Goal: Task Accomplishment & Management: Complete application form

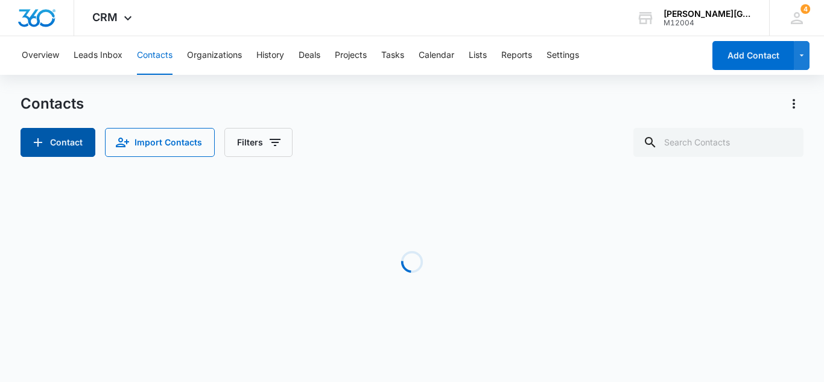
click at [66, 141] on button "Contact" at bounding box center [58, 142] width 75 height 29
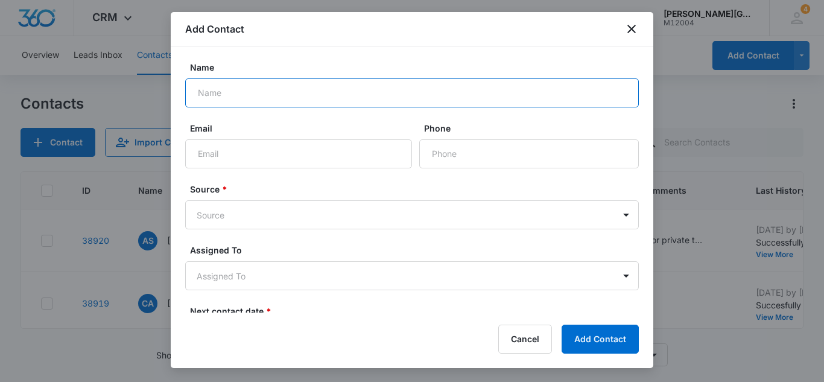
click at [246, 80] on input "Name" at bounding box center [412, 92] width 454 height 29
paste input "Po [PERSON_NAME]"
type input "Po [PERSON_NAME]"
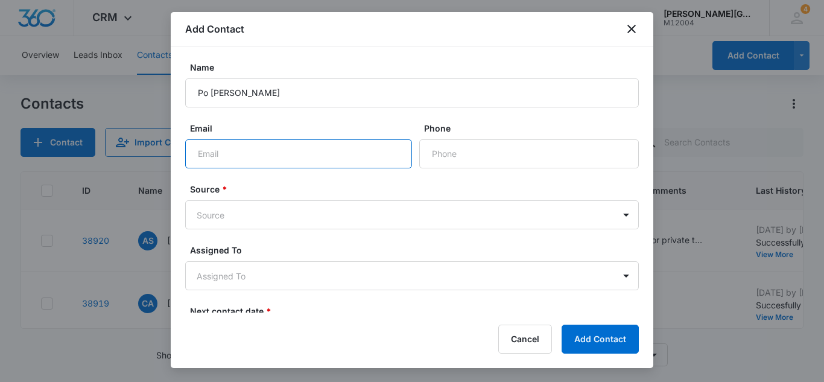
click at [348, 160] on input "Email" at bounding box center [298, 153] width 227 height 29
paste input "[EMAIL_ADDRESS][DOMAIN_NAME]"
type input "[EMAIL_ADDRESS][DOMAIN_NAME]"
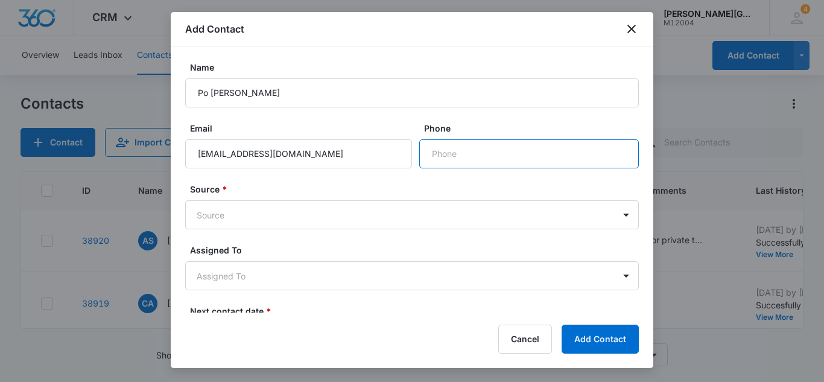
click at [477, 159] on input "Phone" at bounding box center [529, 153] width 220 height 29
paste input "[PHONE_NUMBER]"
type input "[PHONE_NUMBER]"
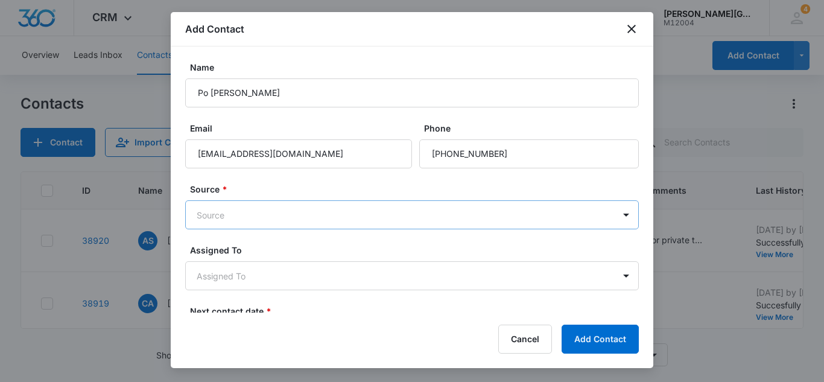
click at [532, 215] on body "CRM Apps Reputation Websites Forms CRM Email Social Content Ads Intelligence Fi…" at bounding box center [412, 191] width 824 height 382
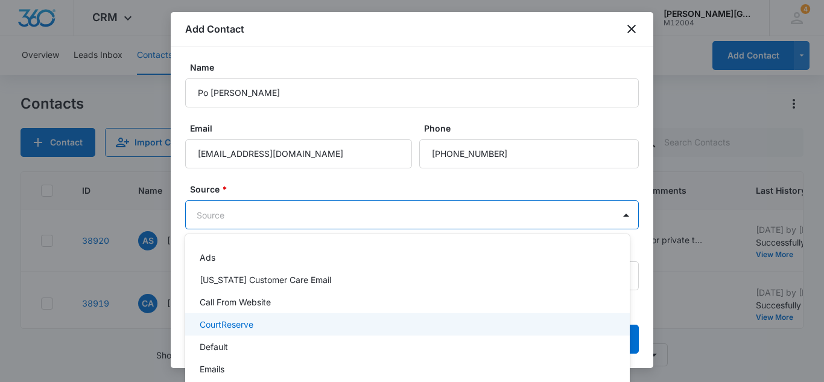
click at [264, 324] on div "CourtReserve" at bounding box center [406, 324] width 413 height 13
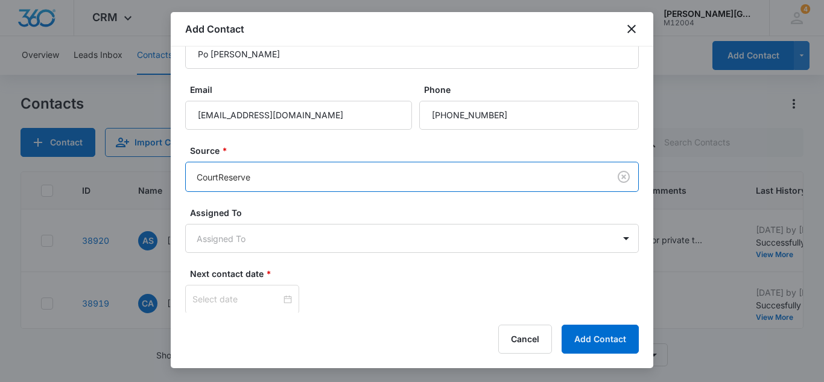
scroll to position [83, 0]
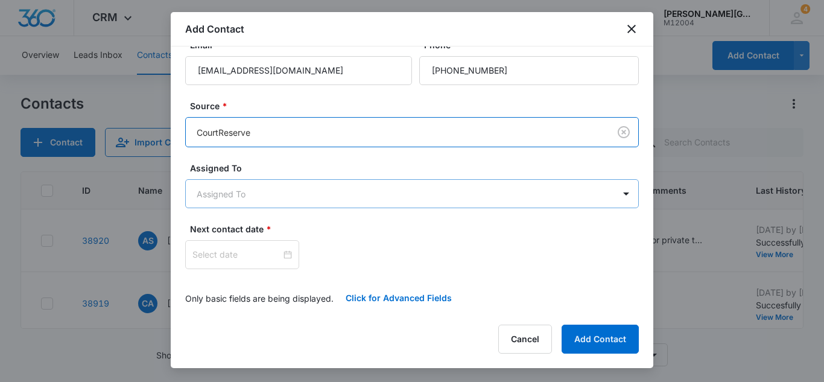
click at [360, 194] on body "CRM Apps Reputation Websites Forms CRM Email Social Content Ads Intelligence Fi…" at bounding box center [412, 191] width 824 height 382
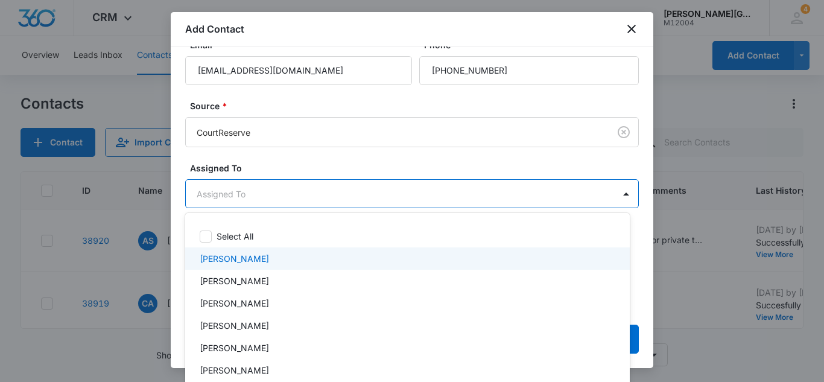
click at [323, 258] on div "[PERSON_NAME]" at bounding box center [406, 258] width 413 height 13
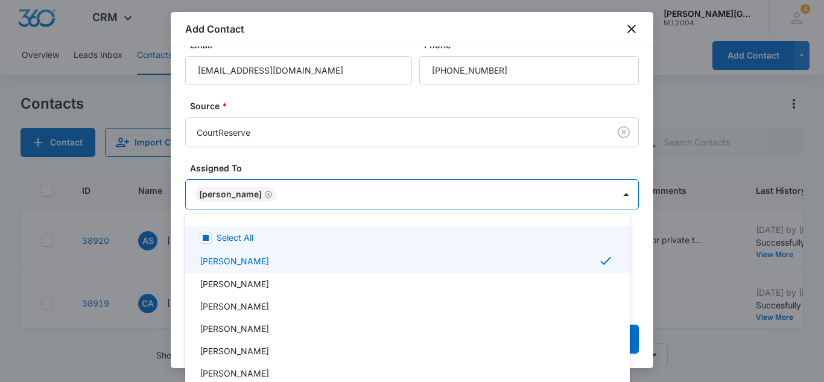
drag, startPoint x: 411, startPoint y: 184, endPoint x: 402, endPoint y: 192, distance: 12.4
click at [410, 185] on div at bounding box center [412, 191] width 824 height 382
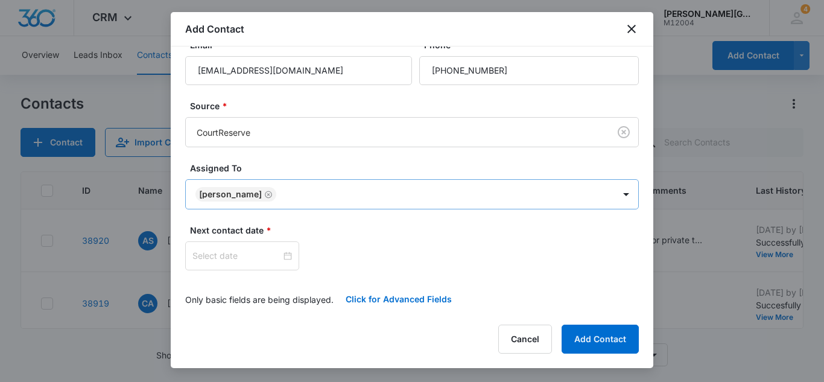
click at [391, 190] on body "CRM Apps Reputation Websites Forms CRM Email Social Content Ads Intelligence Fi…" at bounding box center [412, 191] width 824 height 382
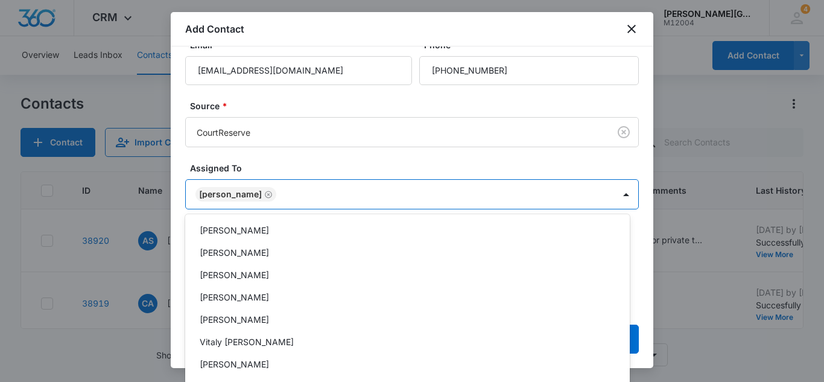
scroll to position [109, 0]
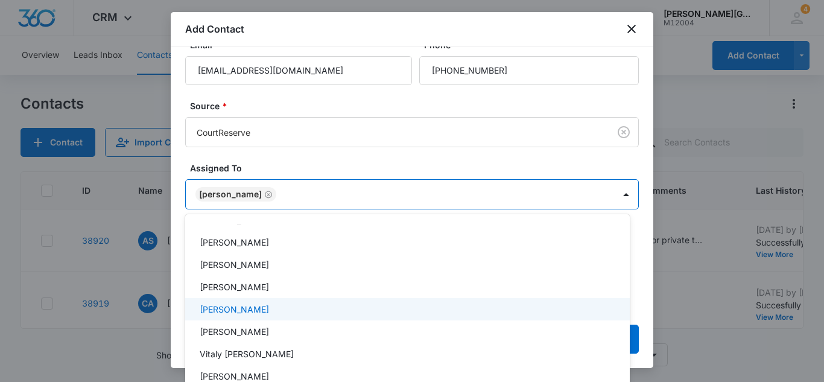
click at [308, 307] on div "[PERSON_NAME]" at bounding box center [406, 309] width 413 height 13
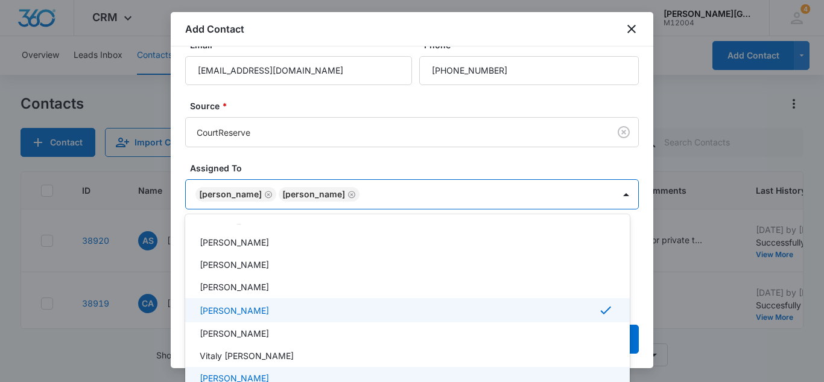
click at [290, 372] on div "[PERSON_NAME]" at bounding box center [406, 378] width 413 height 13
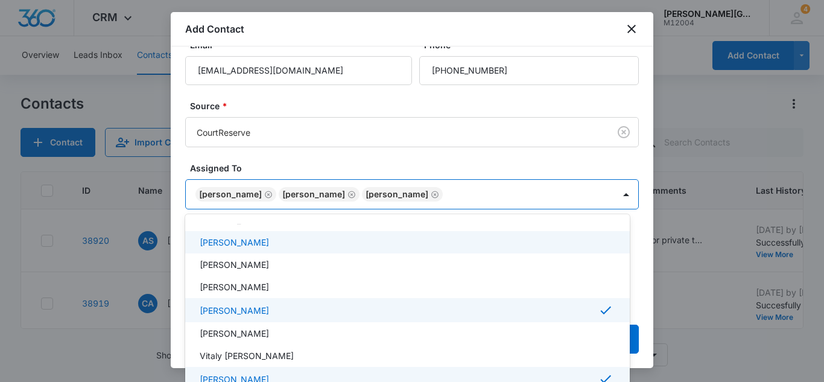
click at [632, 184] on div at bounding box center [412, 191] width 824 height 382
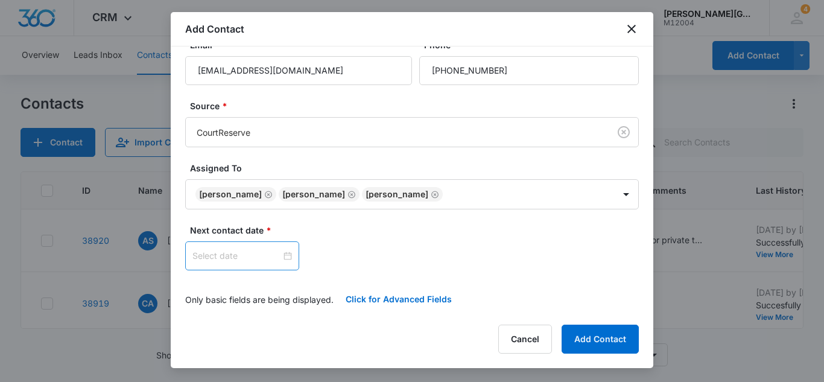
click at [279, 254] on div at bounding box center [242, 255] width 100 height 13
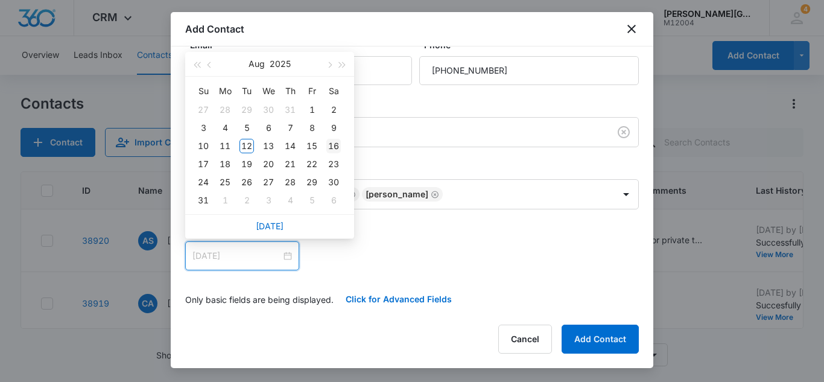
type input "[DATE]"
click at [331, 144] on div "16" at bounding box center [333, 146] width 14 height 14
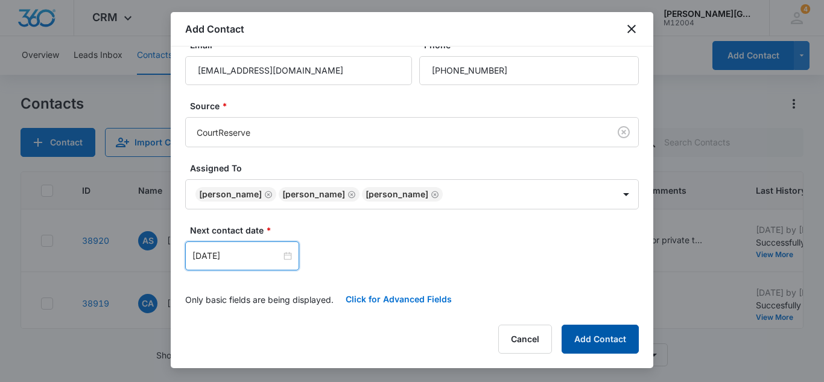
click at [600, 338] on button "Add Contact" at bounding box center [600, 339] width 77 height 29
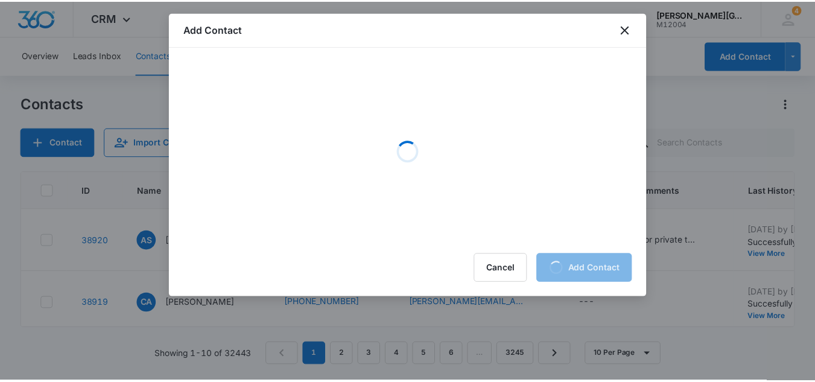
scroll to position [0, 0]
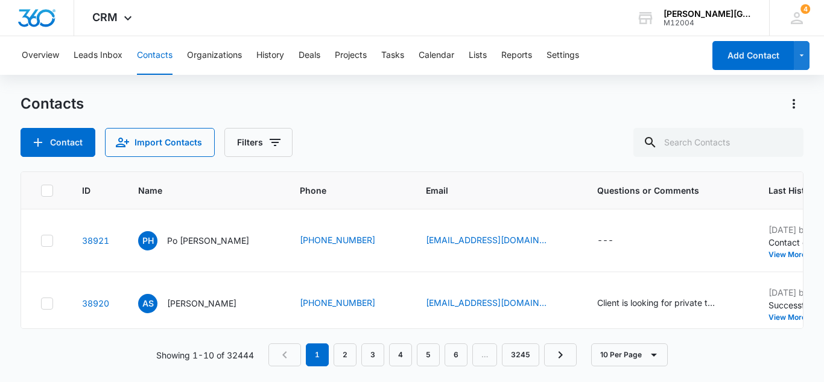
click at [287, 42] on div "Overview Leads Inbox Contacts Organizations History Deals Projects Tasks Calend…" at bounding box center [359, 55] width 690 height 39
click at [276, 56] on button "History" at bounding box center [270, 55] width 28 height 39
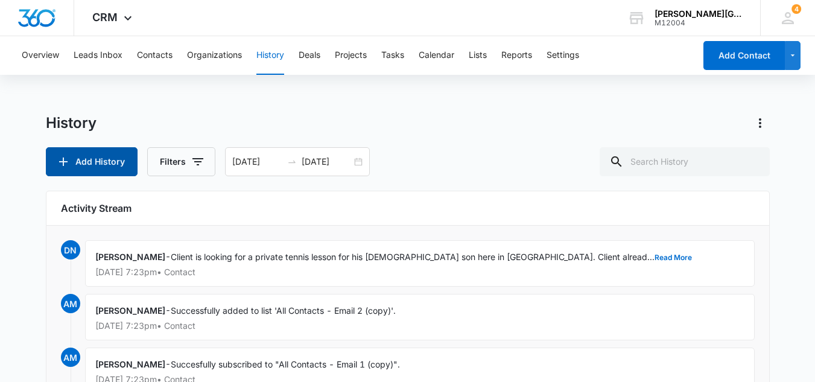
click at [87, 169] on button "Add History" at bounding box center [92, 161] width 92 height 29
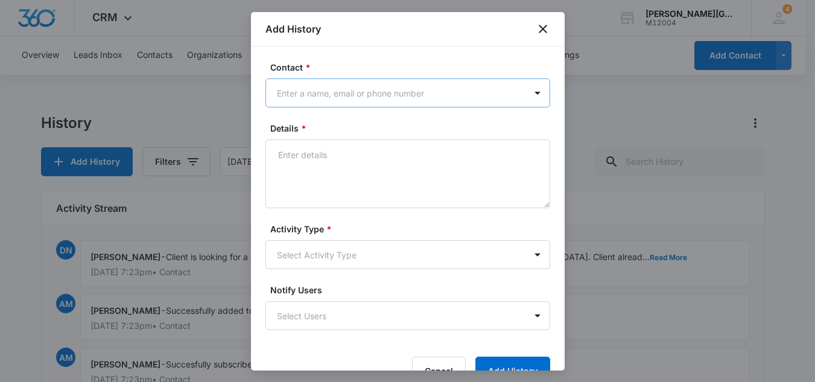
click at [304, 93] on div at bounding box center [400, 93] width 247 height 15
paste input "Po [PERSON_NAME]"
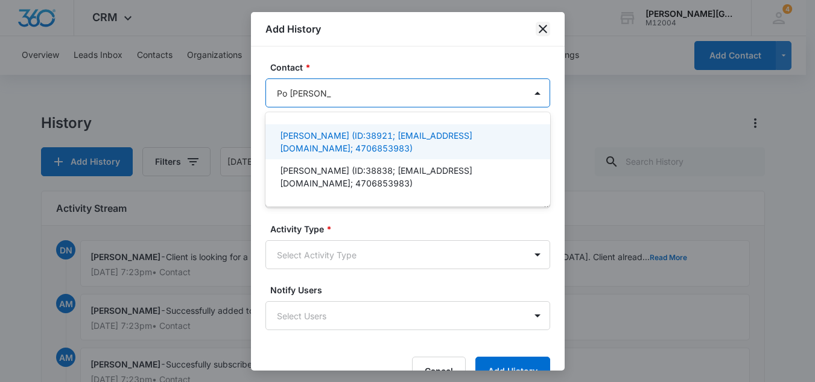
type input "Po [PERSON_NAME]"
click at [548, 31] on icon "close" at bounding box center [543, 29] width 14 height 14
